Goal: Browse casually: Explore the website without a specific task or goal

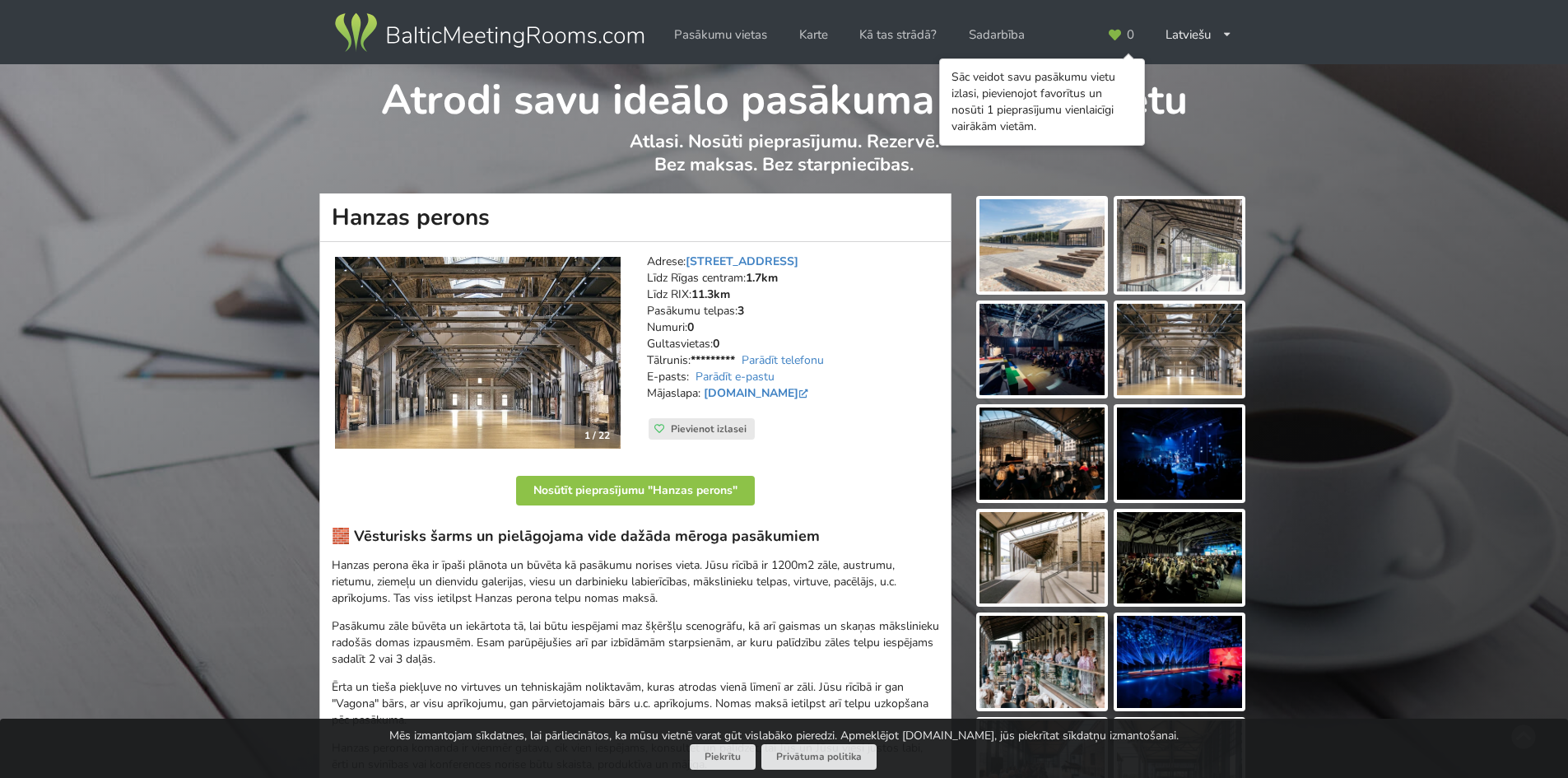
click at [1160, 480] on img at bounding box center [1180, 453] width 125 height 92
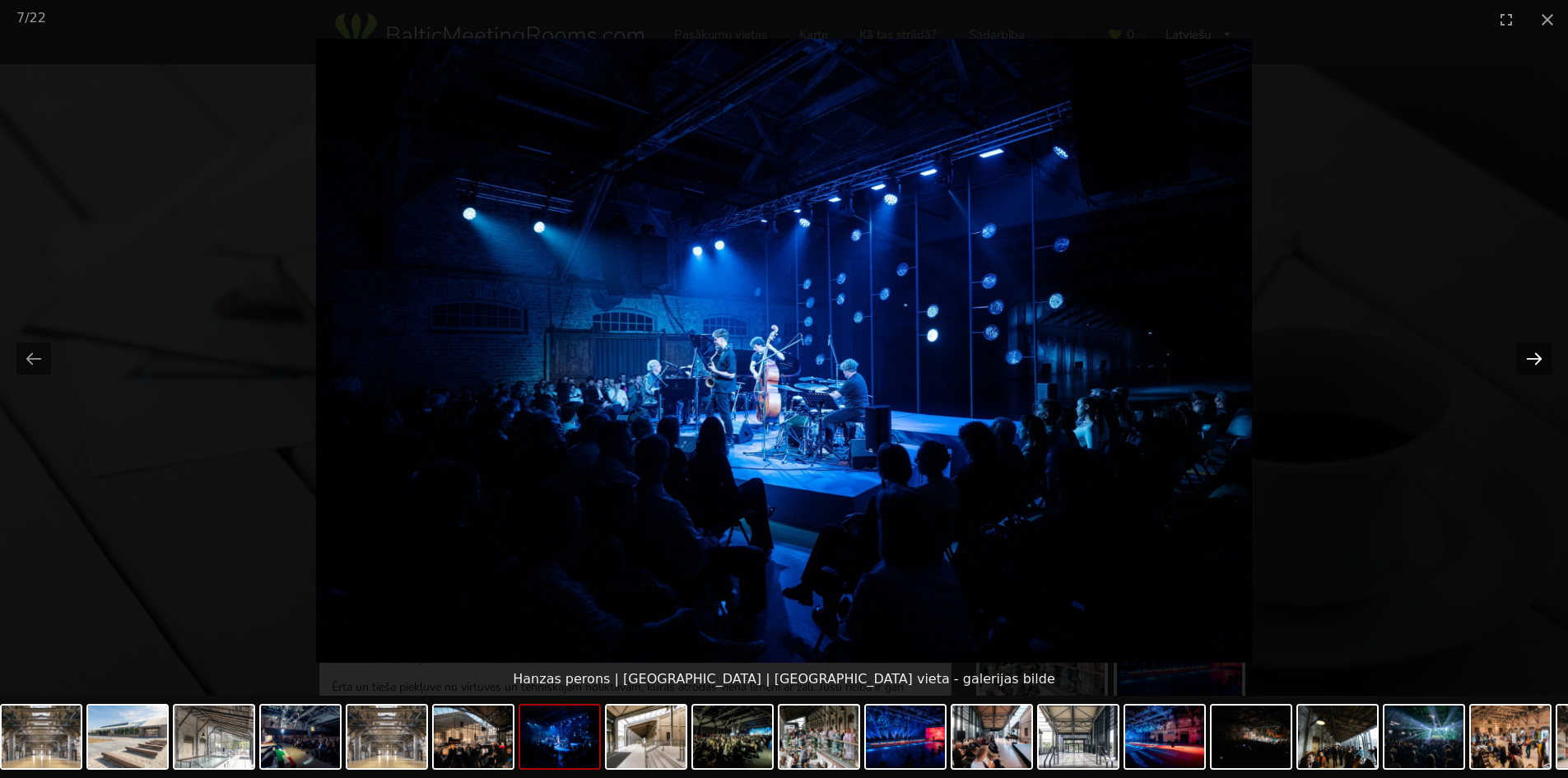
click at [1543, 356] on button "Next slide" at bounding box center [1534, 358] width 34 height 32
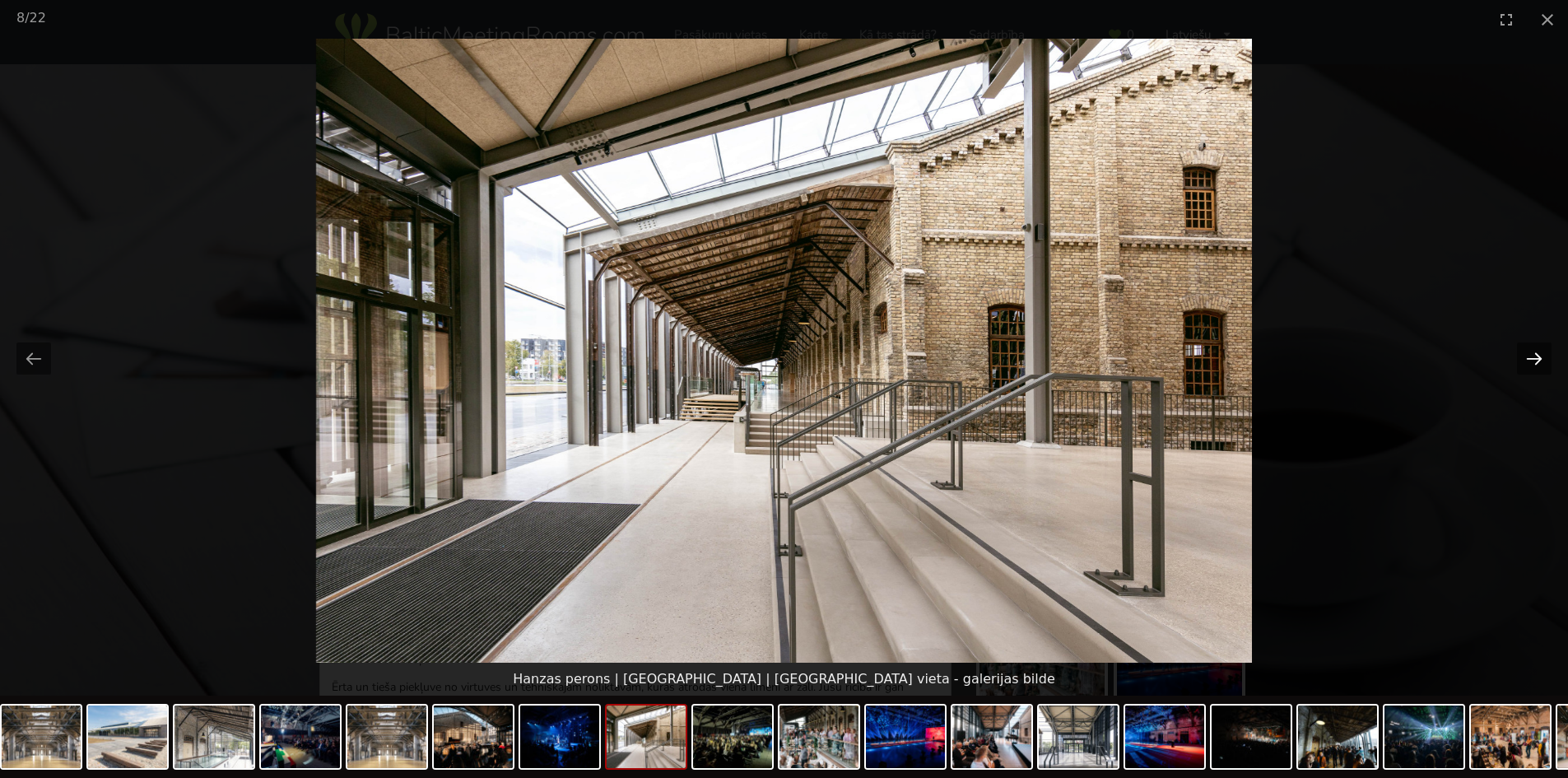
click at [1543, 356] on button "Next slide" at bounding box center [1534, 358] width 34 height 32
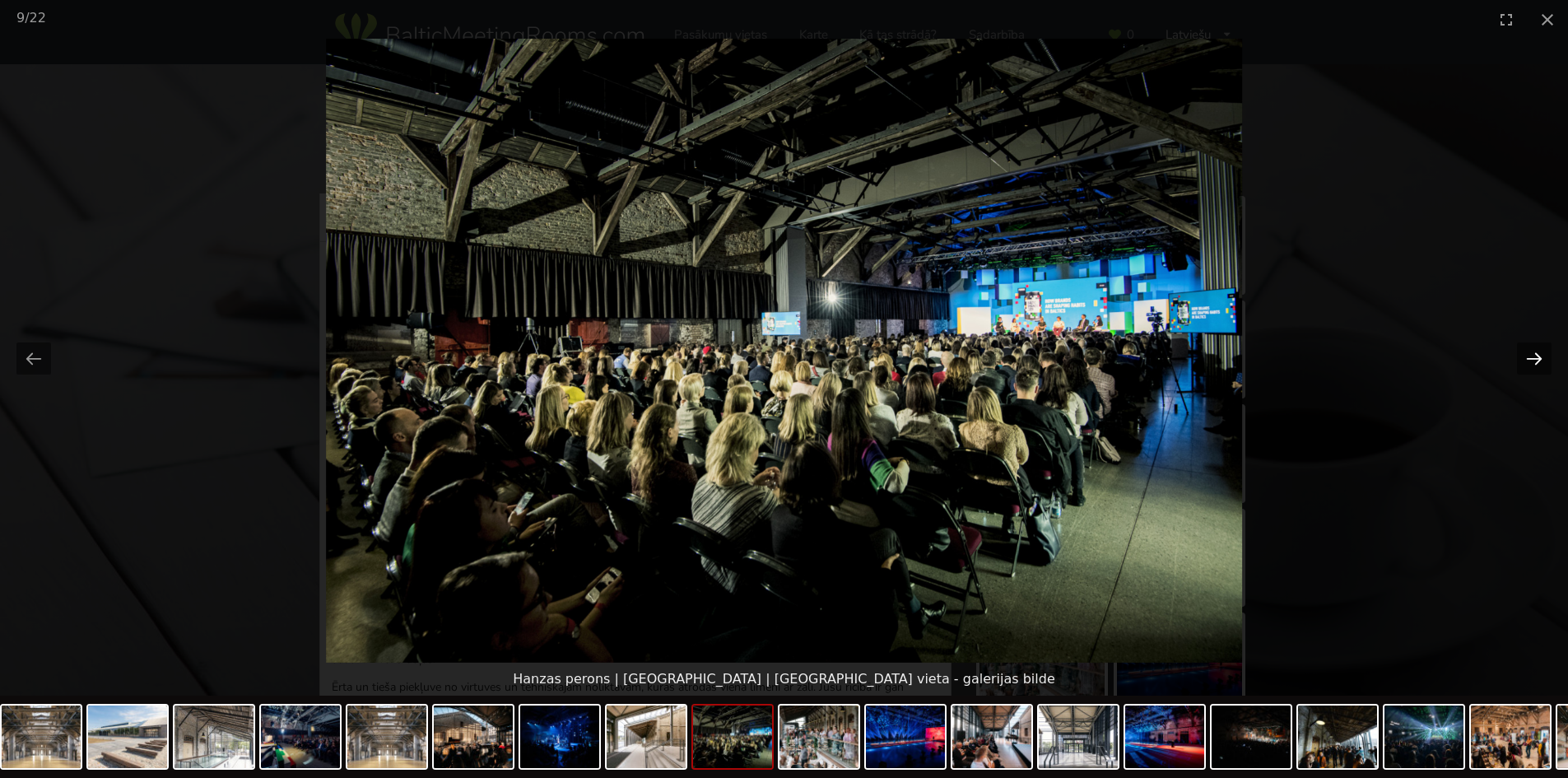
click at [1537, 355] on button "Next slide" at bounding box center [1534, 358] width 34 height 32
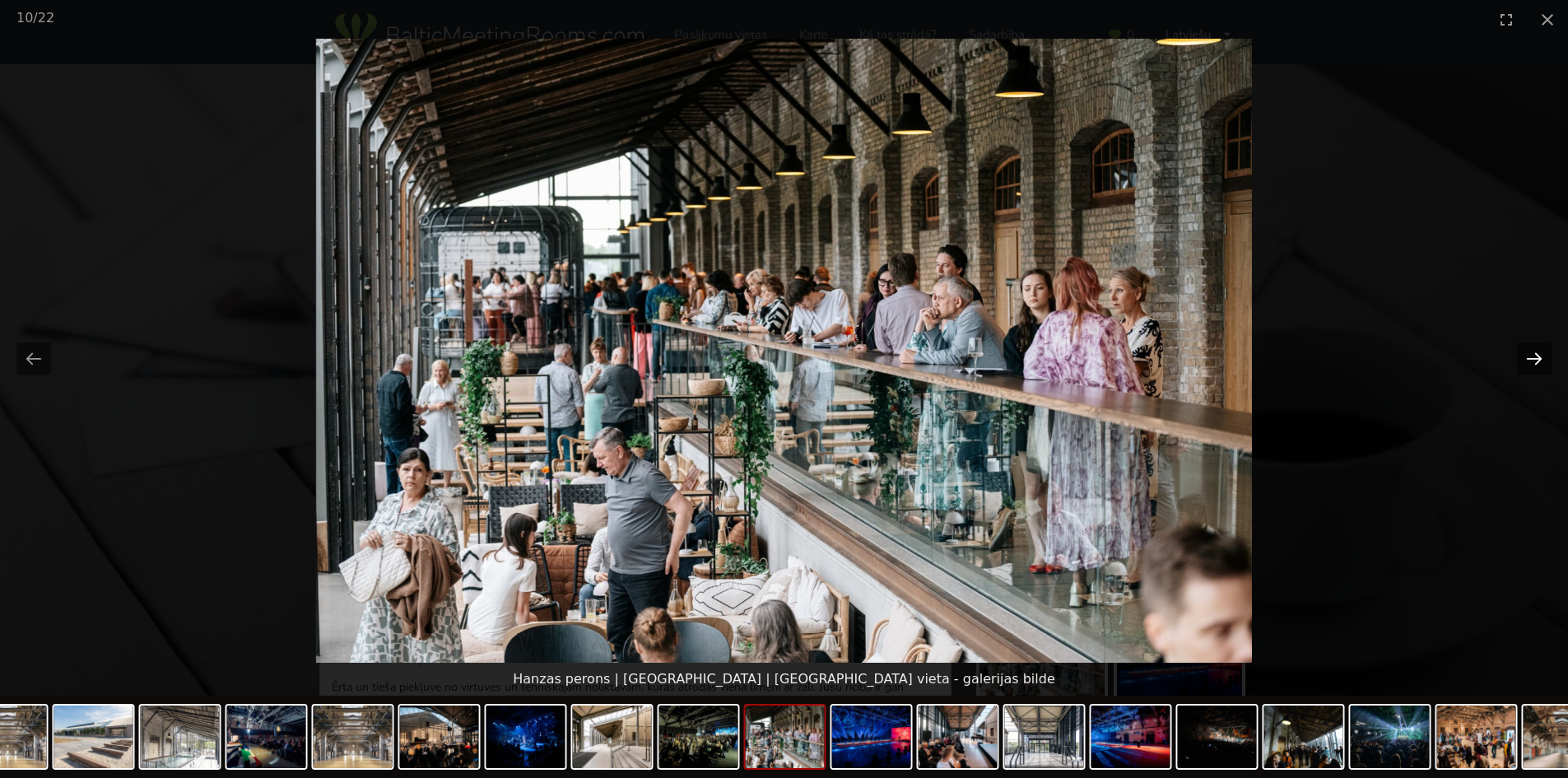
click at [1537, 355] on button "Next slide" at bounding box center [1534, 358] width 34 height 32
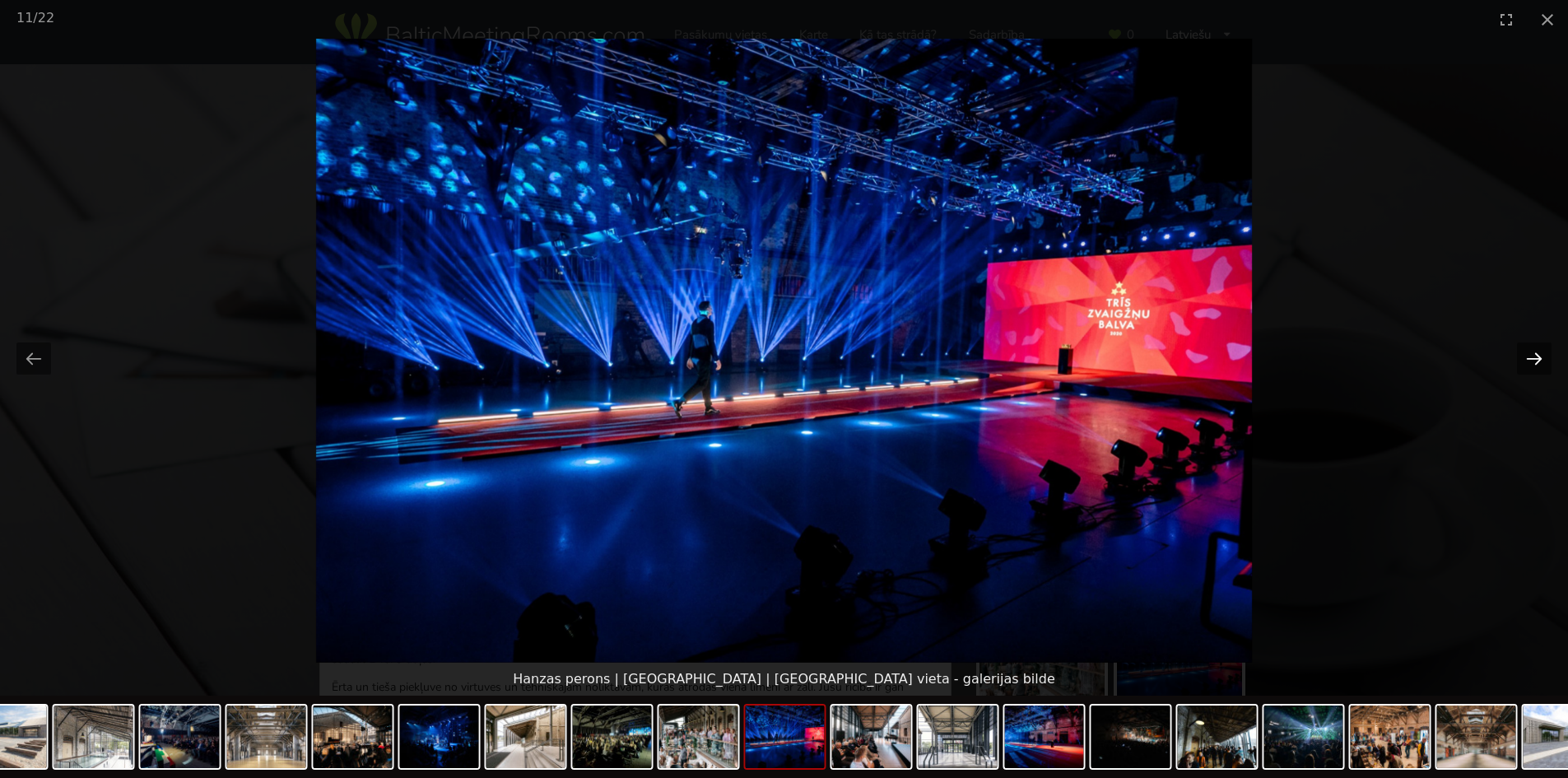
click at [1537, 359] on button "Next slide" at bounding box center [1534, 358] width 34 height 32
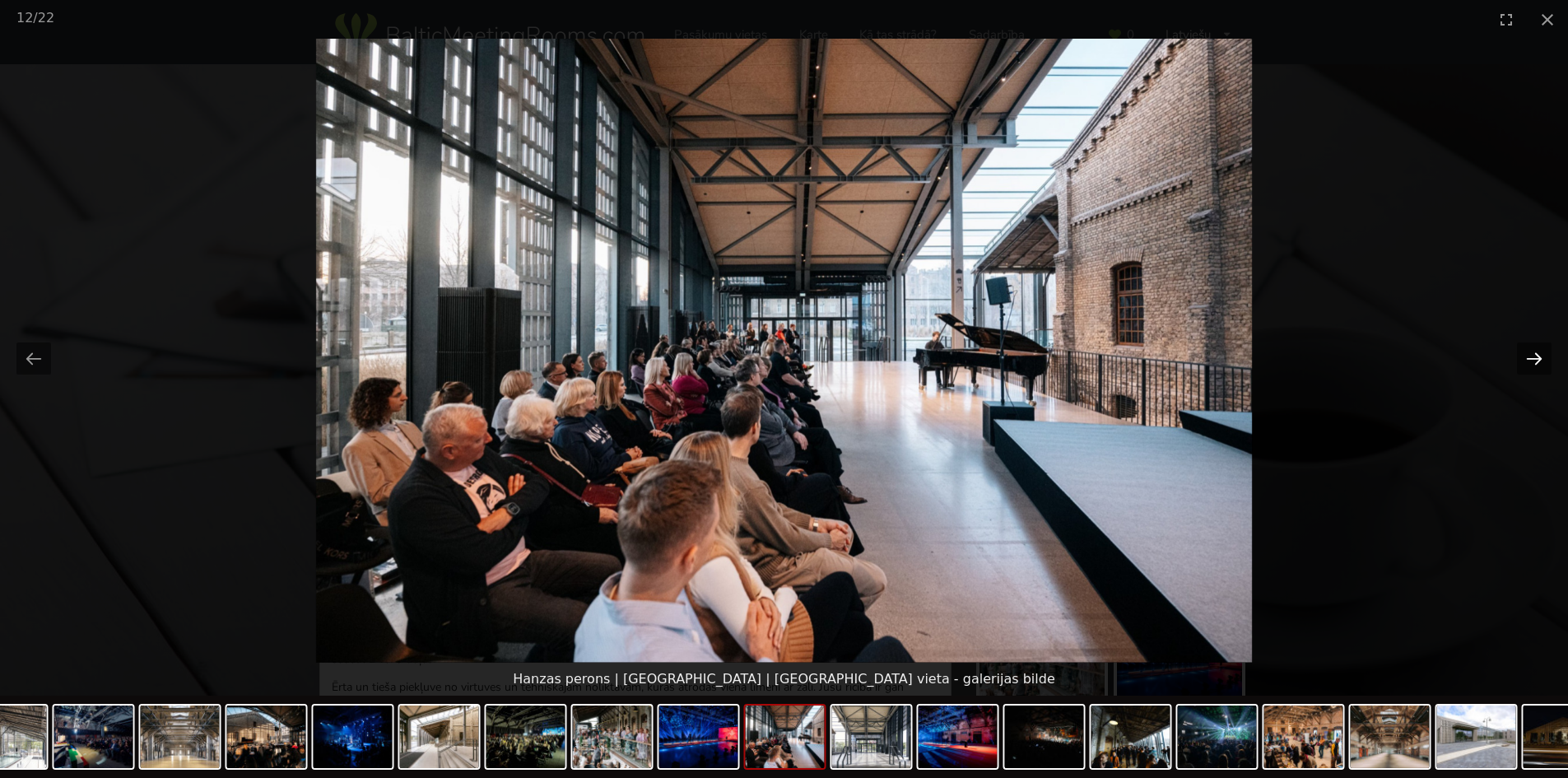
click at [1537, 356] on button "Next slide" at bounding box center [1534, 358] width 34 height 32
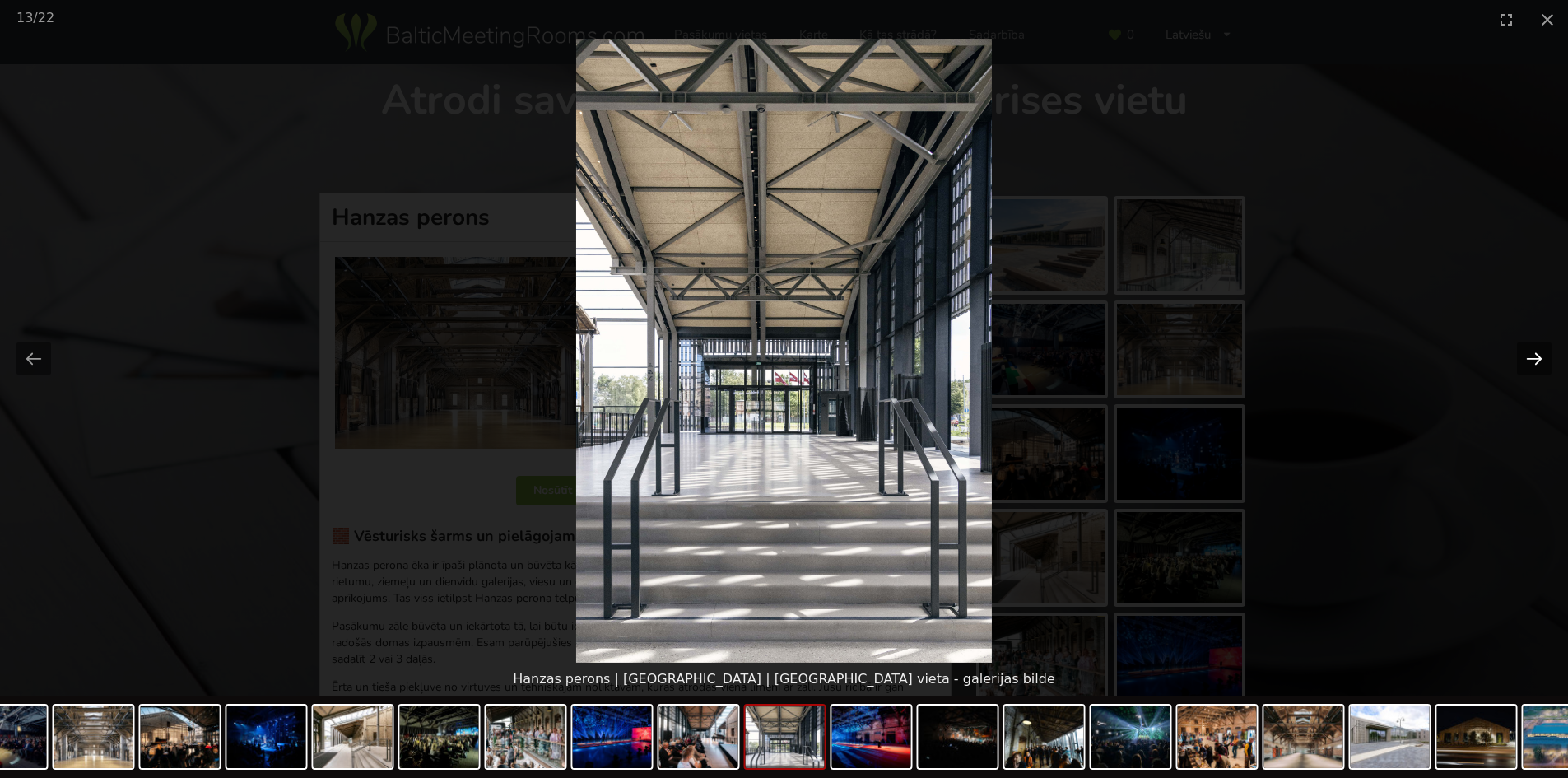
click at [1537, 356] on button "Next slide" at bounding box center [1534, 358] width 34 height 32
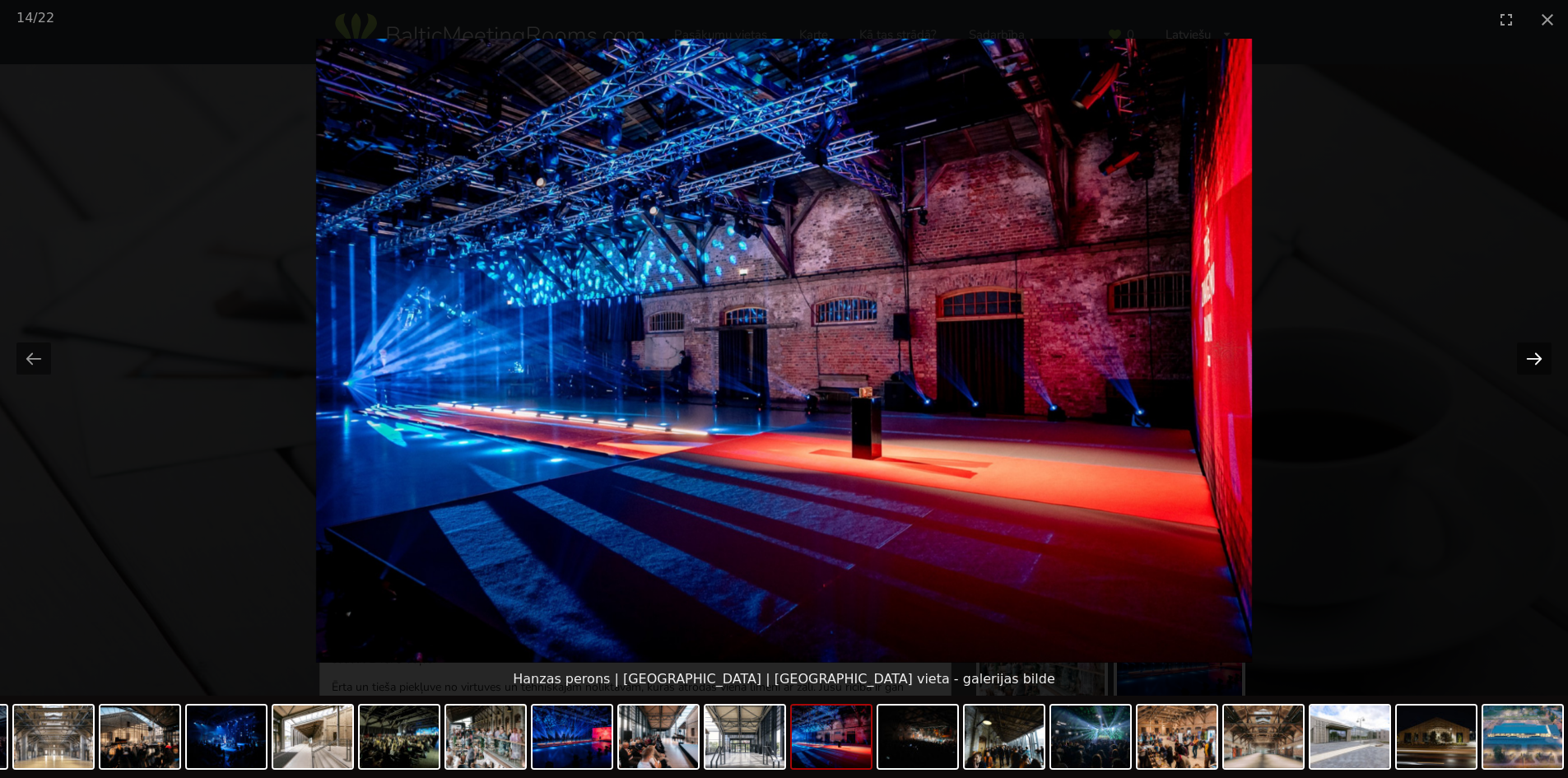
click at [1528, 352] on button "Next slide" at bounding box center [1534, 358] width 34 height 32
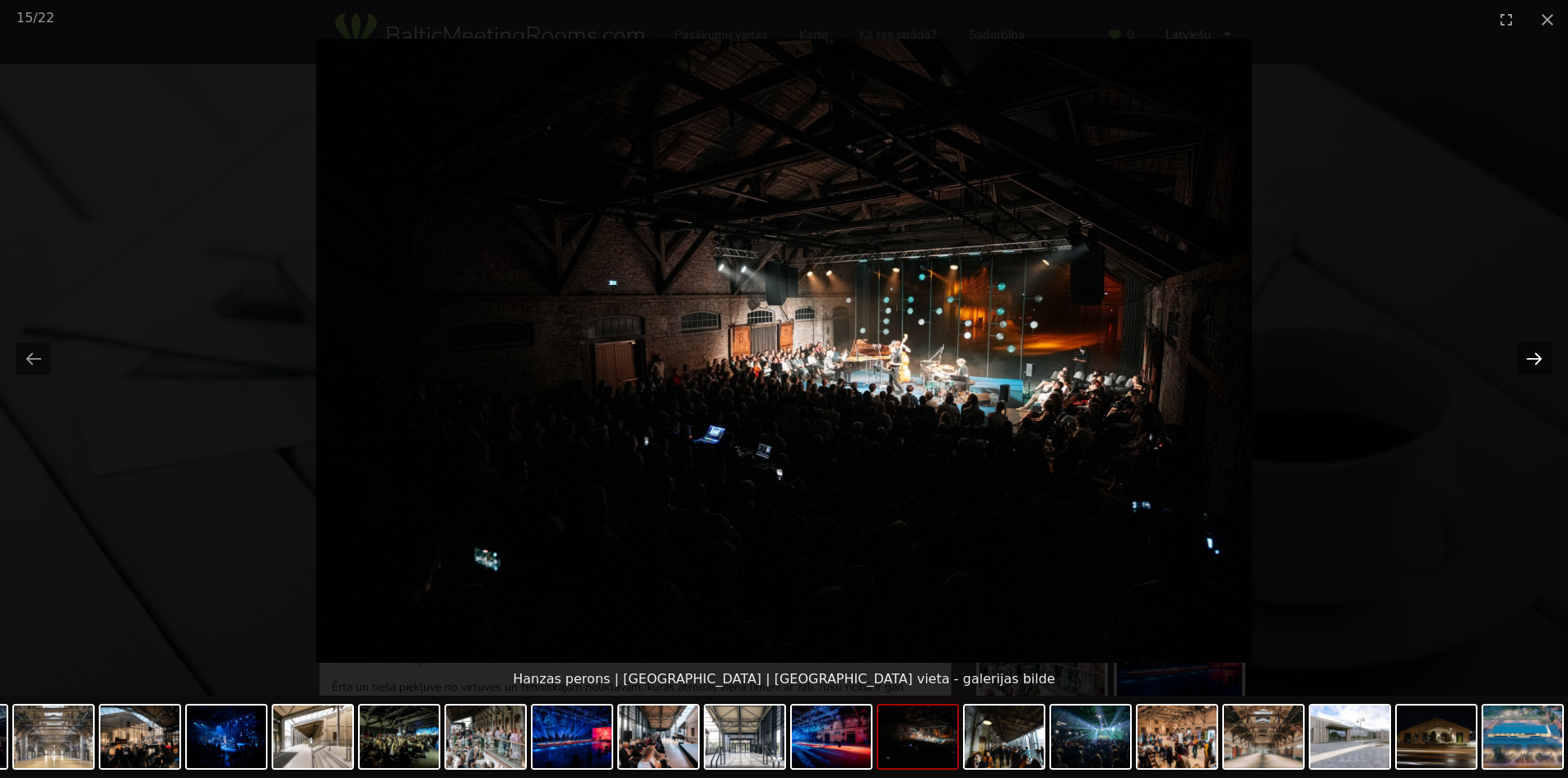
click at [1526, 356] on button "Next slide" at bounding box center [1534, 358] width 34 height 32
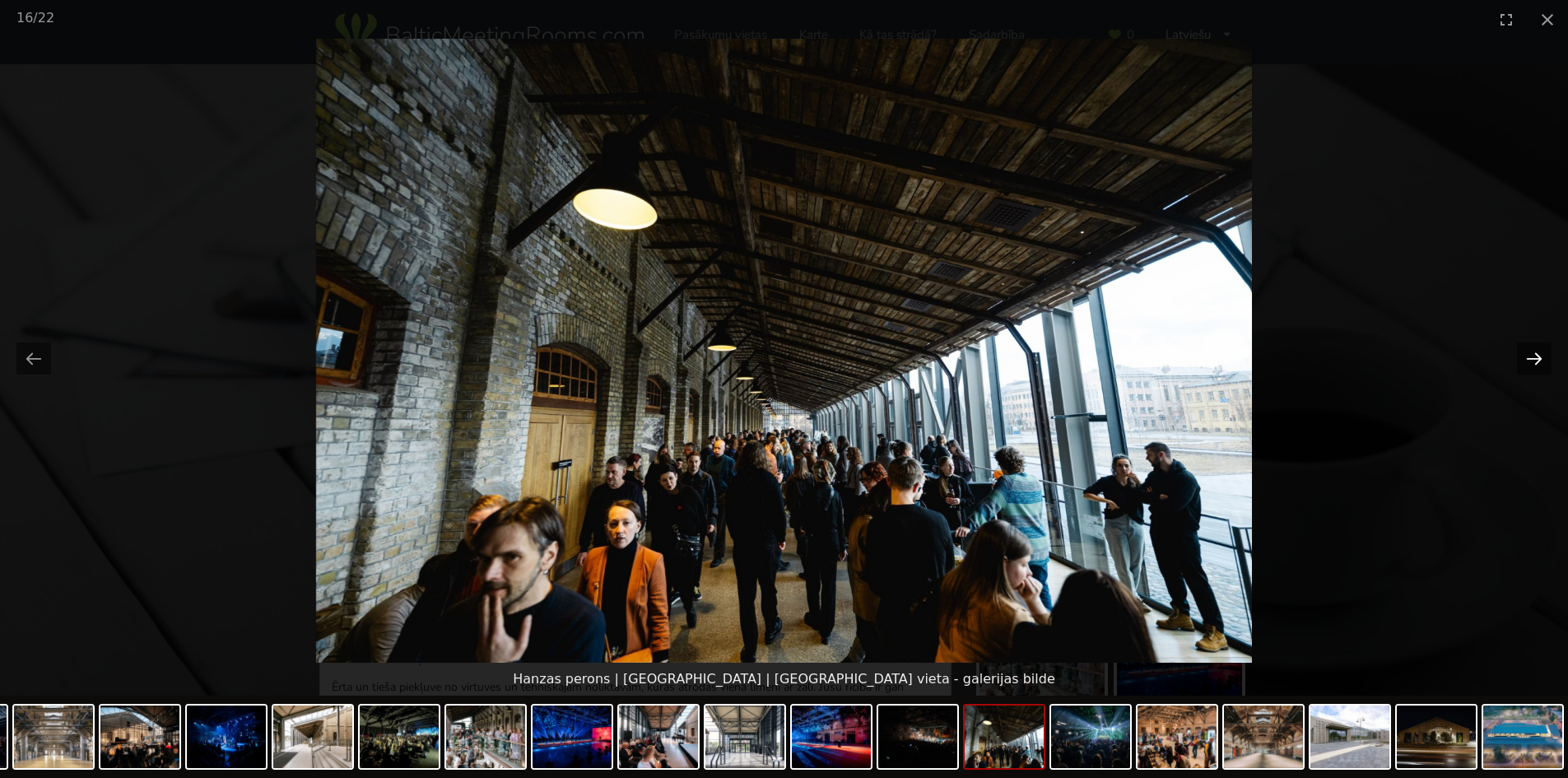
click at [1526, 356] on button "Next slide" at bounding box center [1534, 358] width 34 height 32
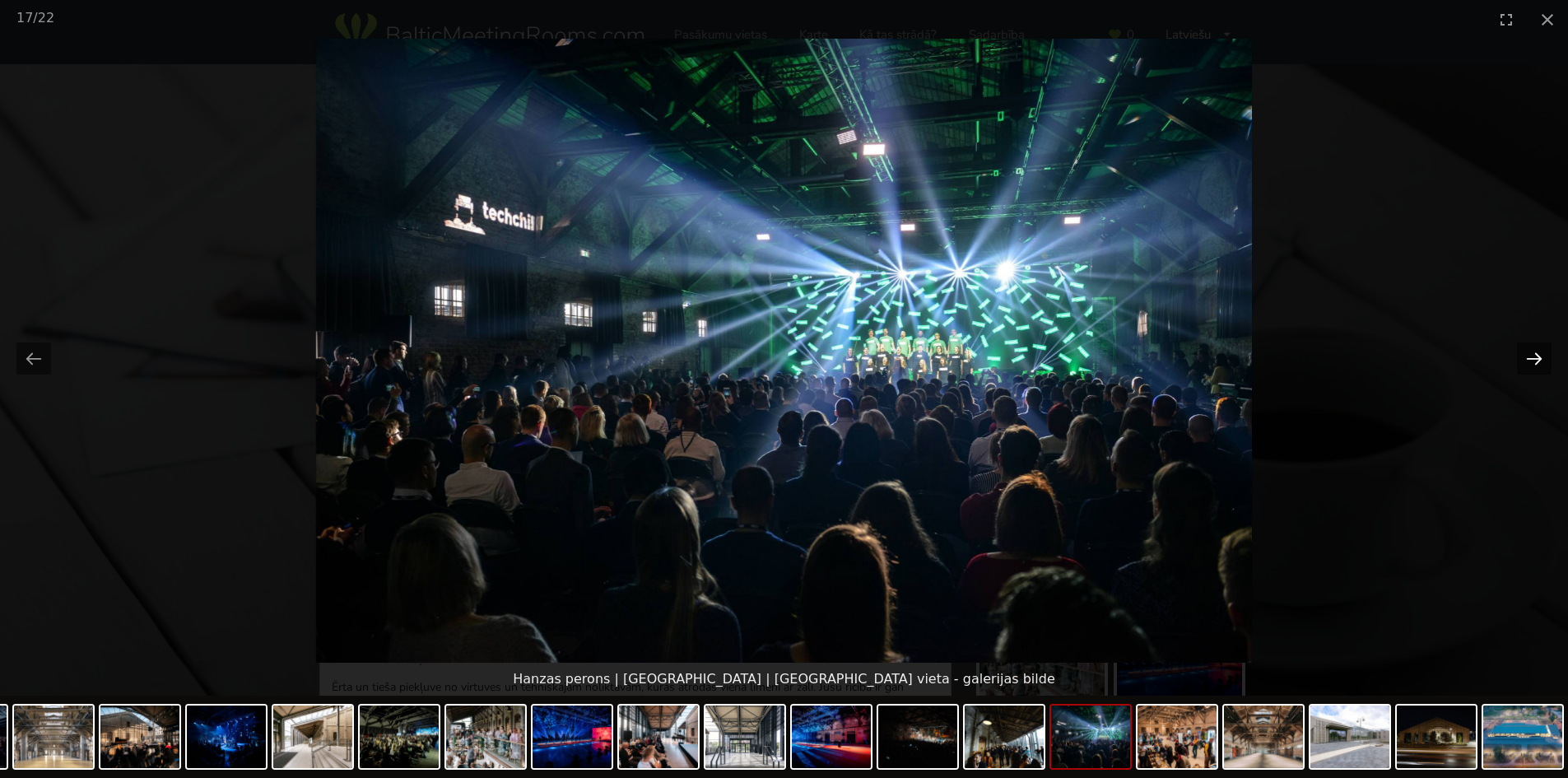
click at [1532, 356] on button "Next slide" at bounding box center [1534, 358] width 34 height 32
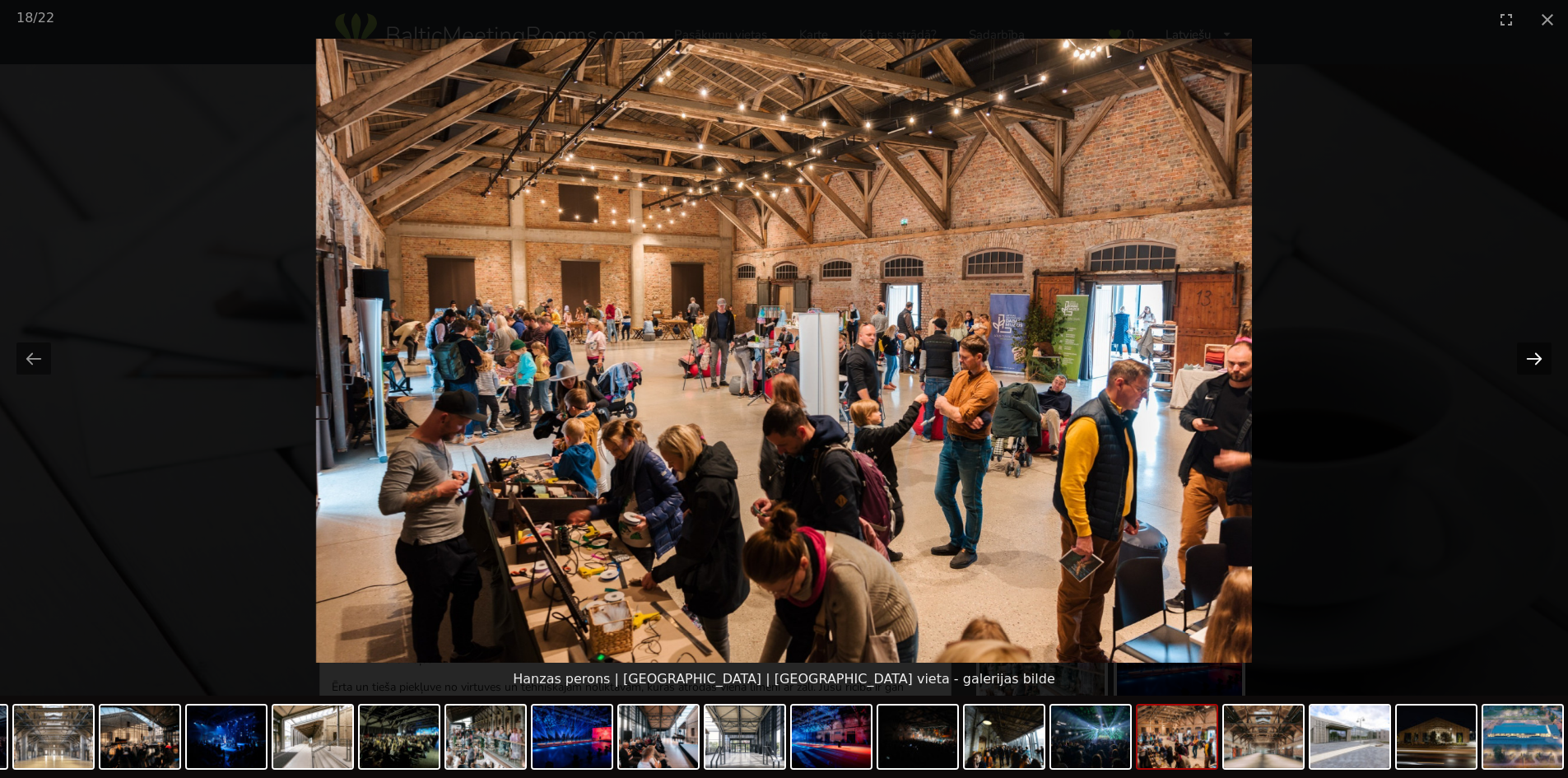
click at [1532, 355] on button "Next slide" at bounding box center [1534, 358] width 34 height 32
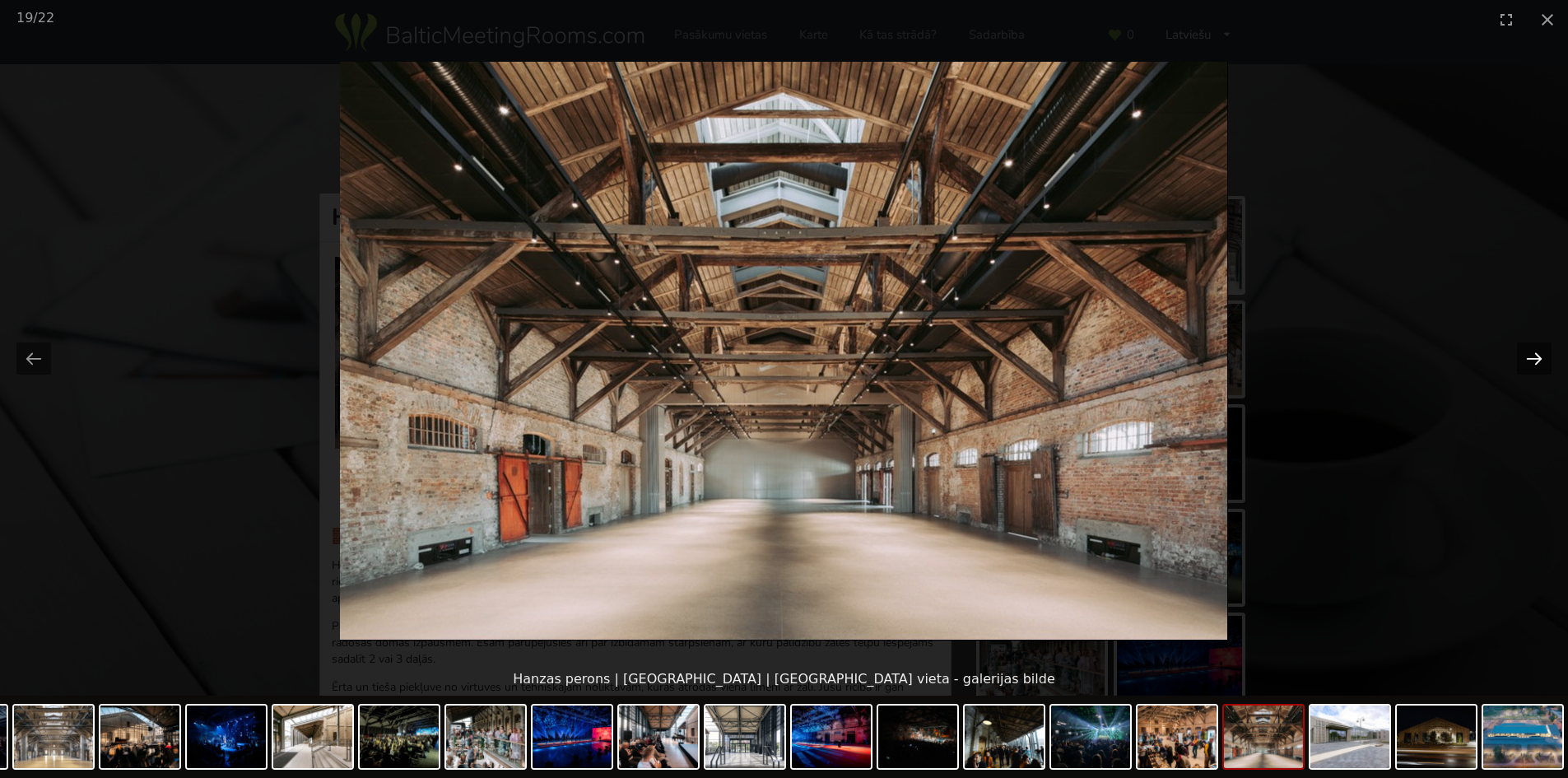
click at [1532, 353] on button "Next slide" at bounding box center [1534, 358] width 34 height 32
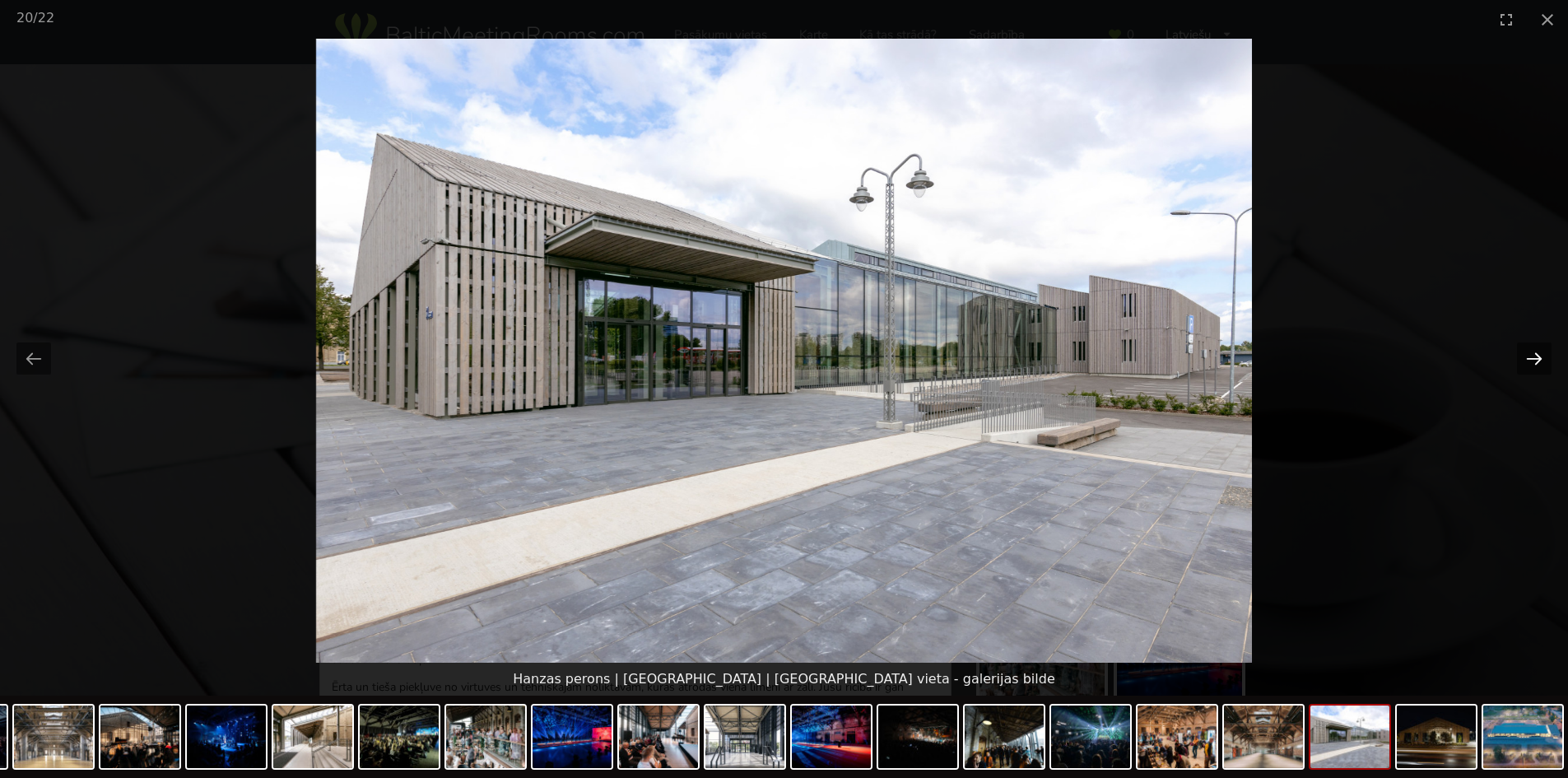
click at [1532, 351] on button "Next slide" at bounding box center [1534, 358] width 34 height 32
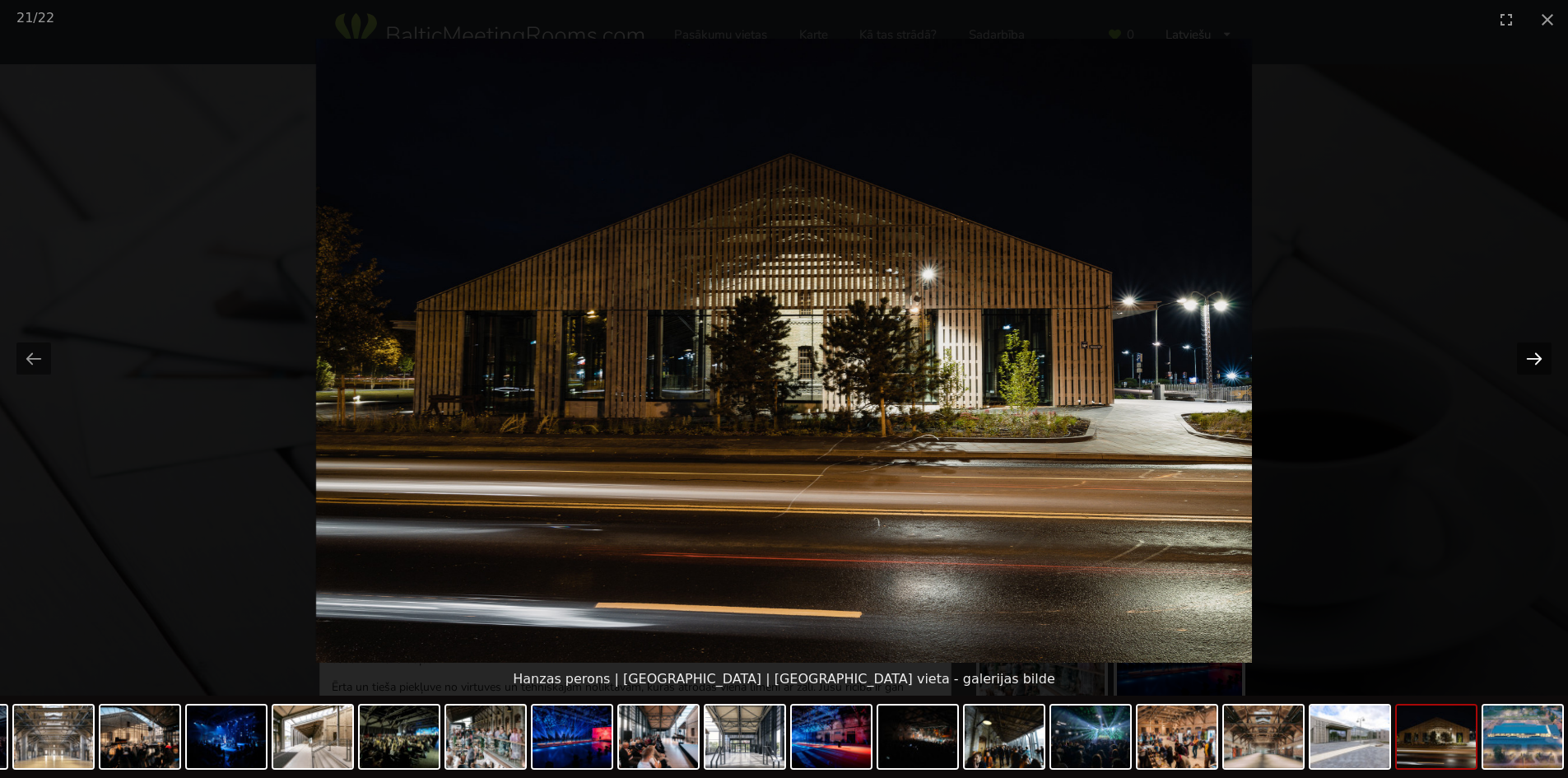
click at [1532, 351] on button "Next slide" at bounding box center [1534, 358] width 34 height 32
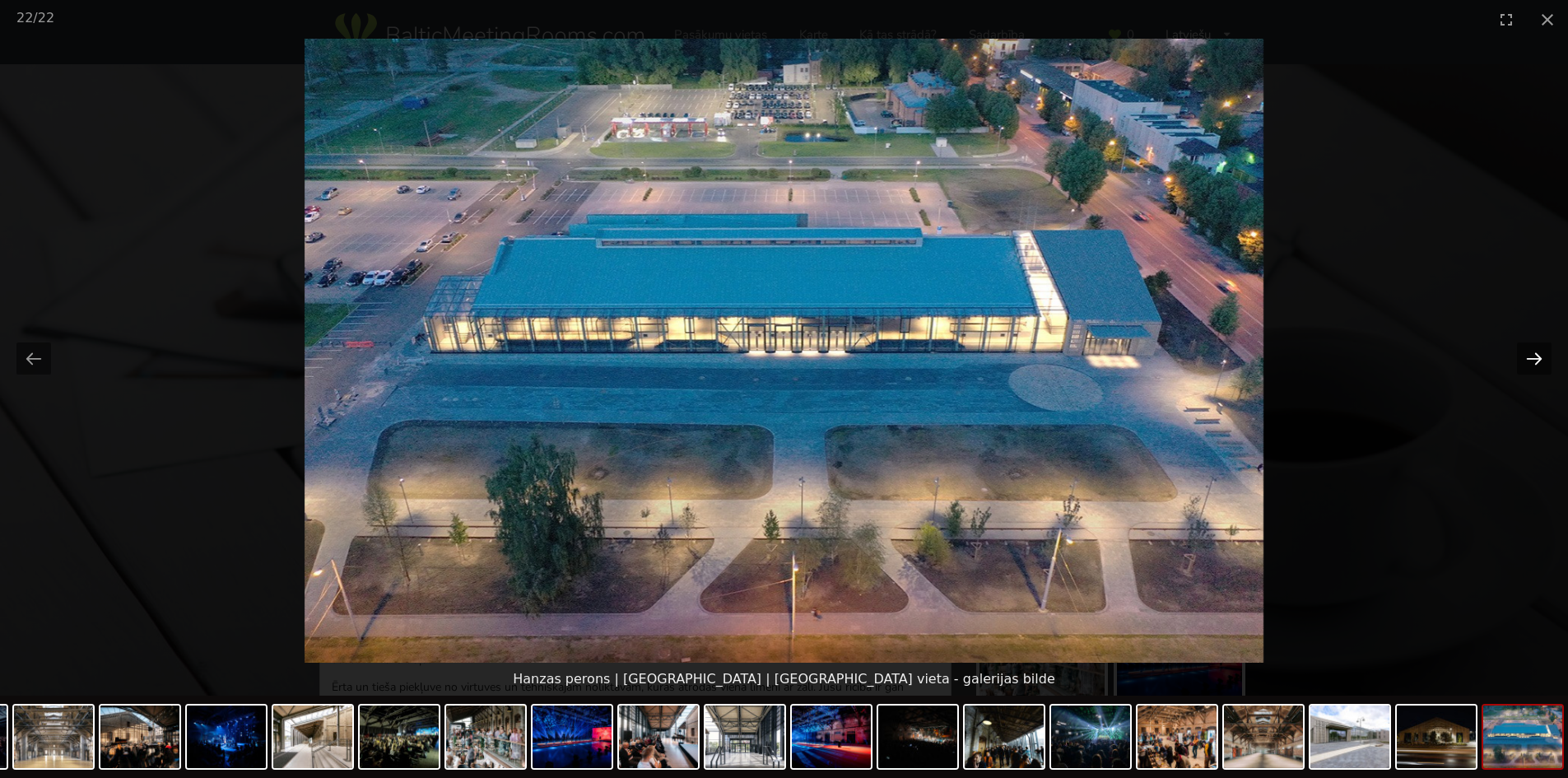
click at [1532, 351] on button "Next slide" at bounding box center [1534, 358] width 34 height 32
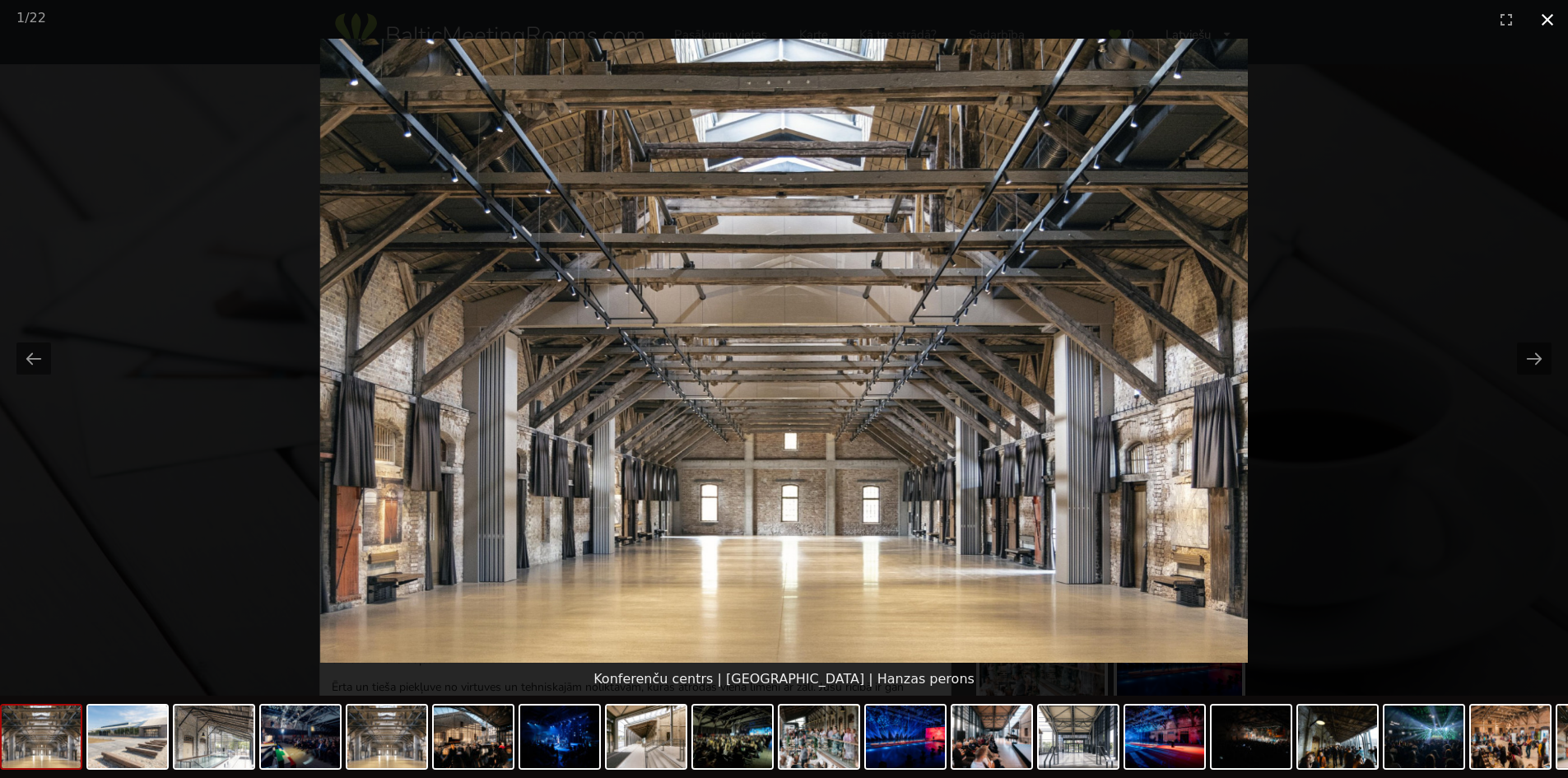
click at [1553, 18] on button "Close gallery" at bounding box center [1546, 19] width 41 height 39
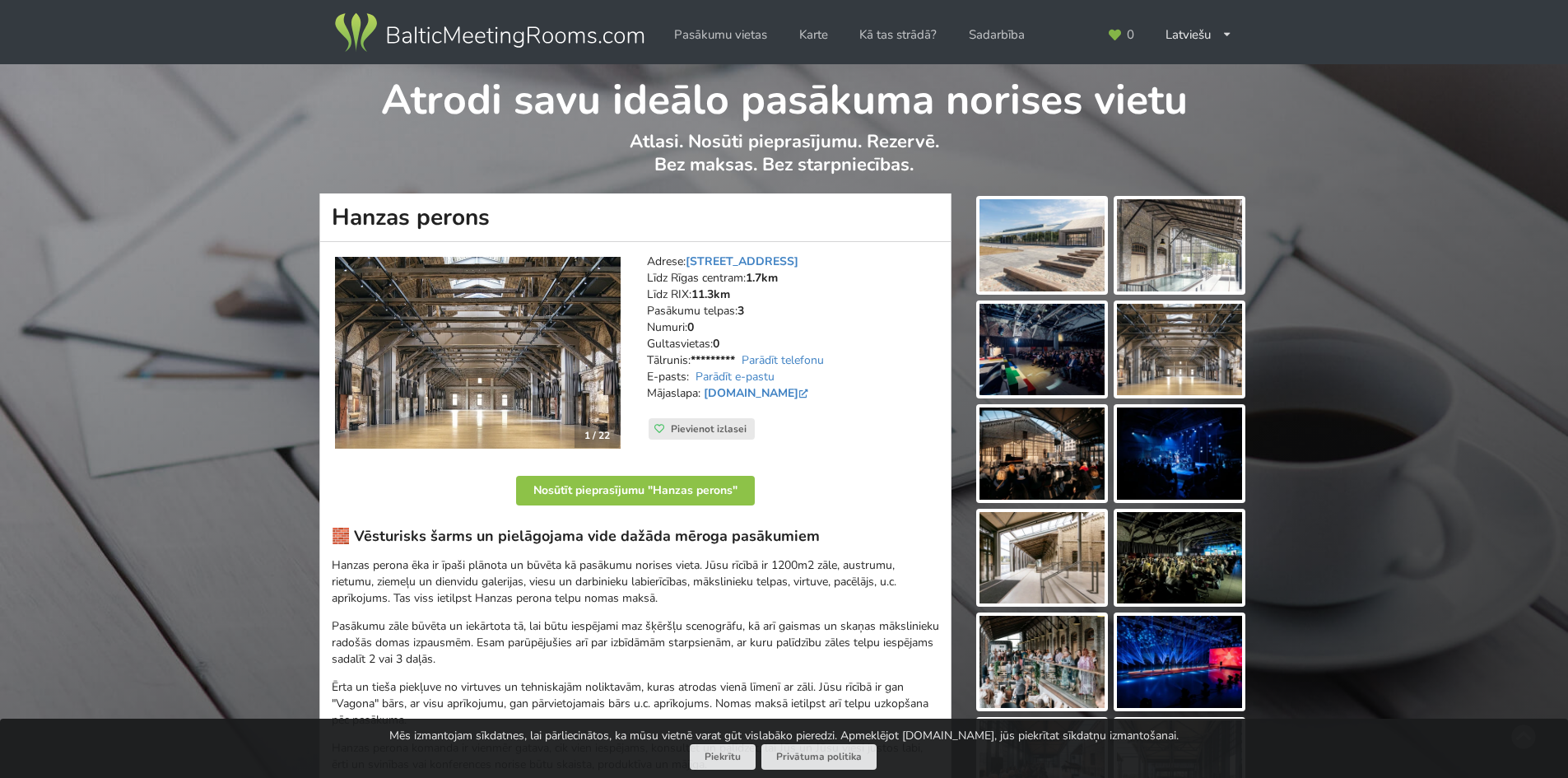
click at [1136, 663] on img at bounding box center [1180, 661] width 125 height 92
